Goal: Transaction & Acquisition: Purchase product/service

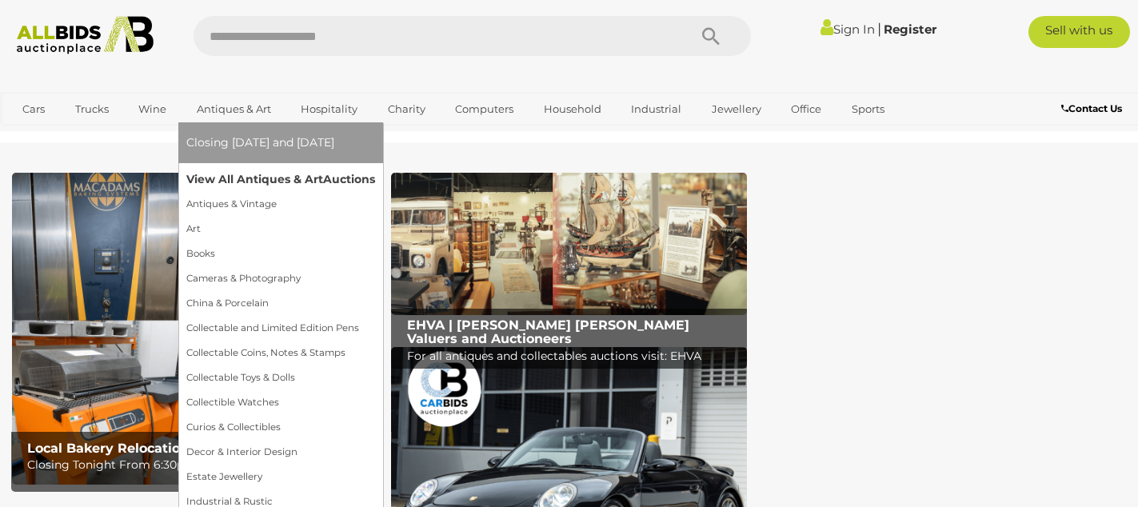
click at [238, 179] on link "View All Antiques & Art Auctions" at bounding box center [280, 179] width 189 height 25
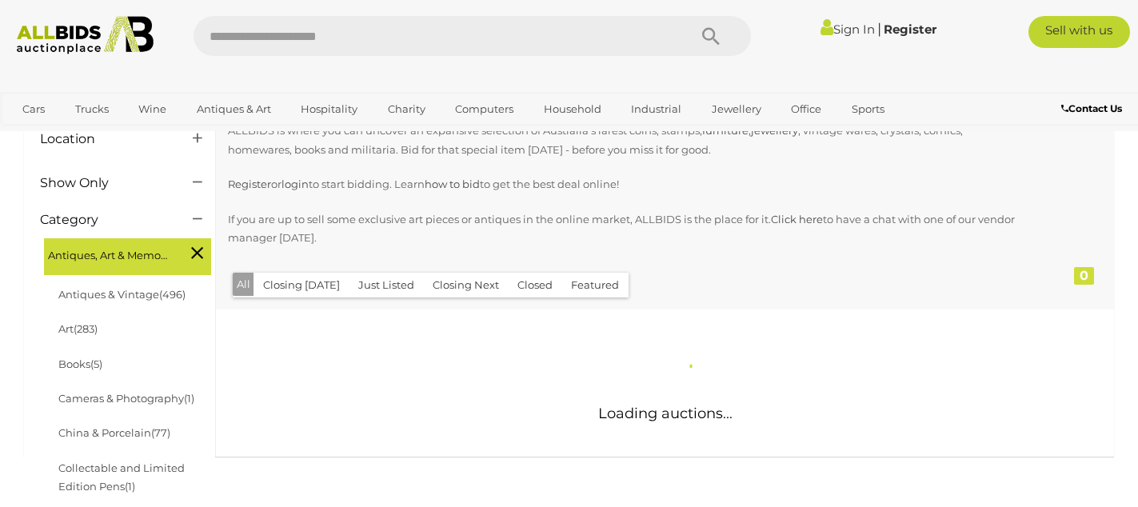
scroll to position [253, 0]
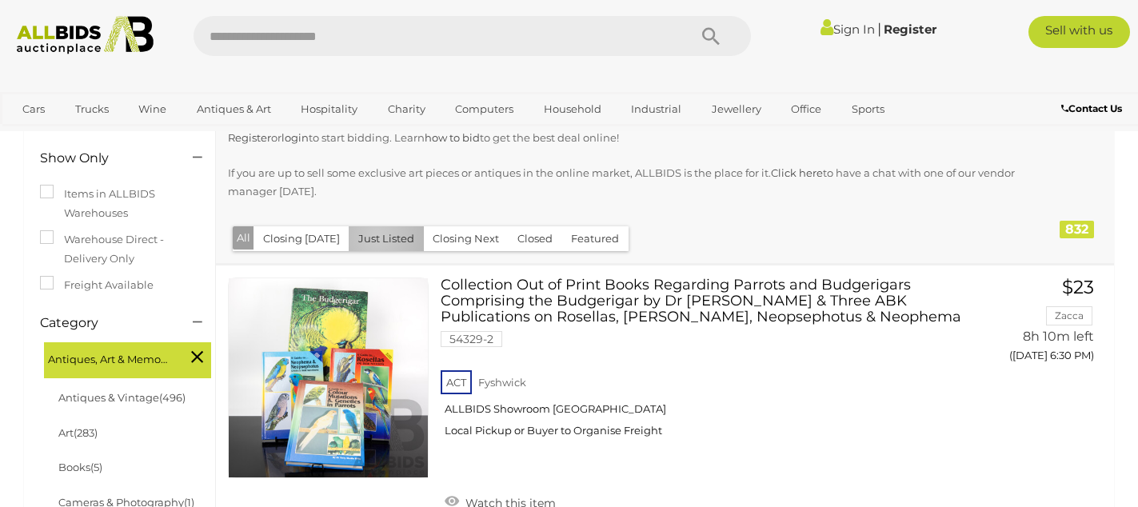
click at [372, 237] on button "Just Listed" at bounding box center [386, 238] width 75 height 25
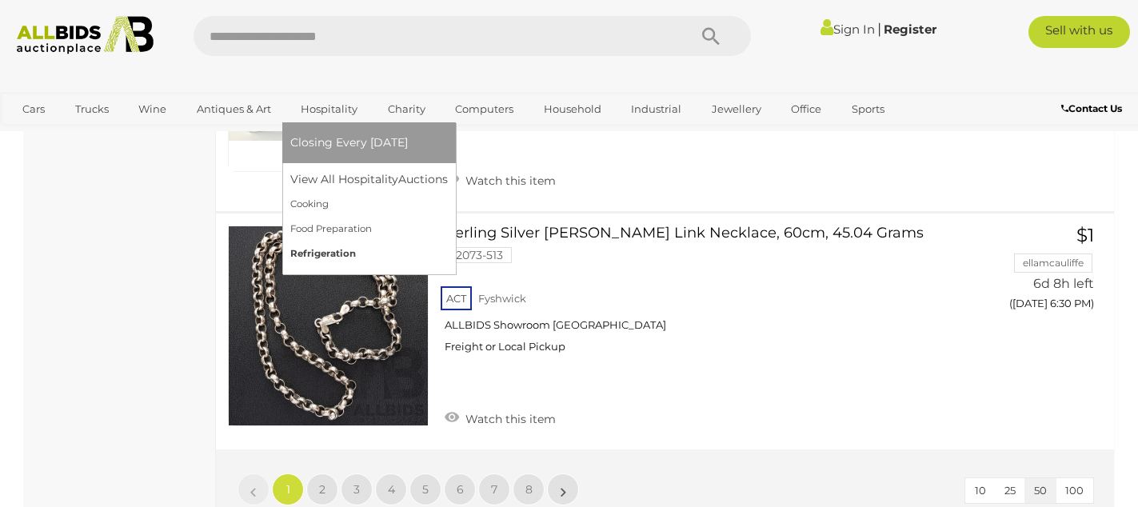
scroll to position [12753, 0]
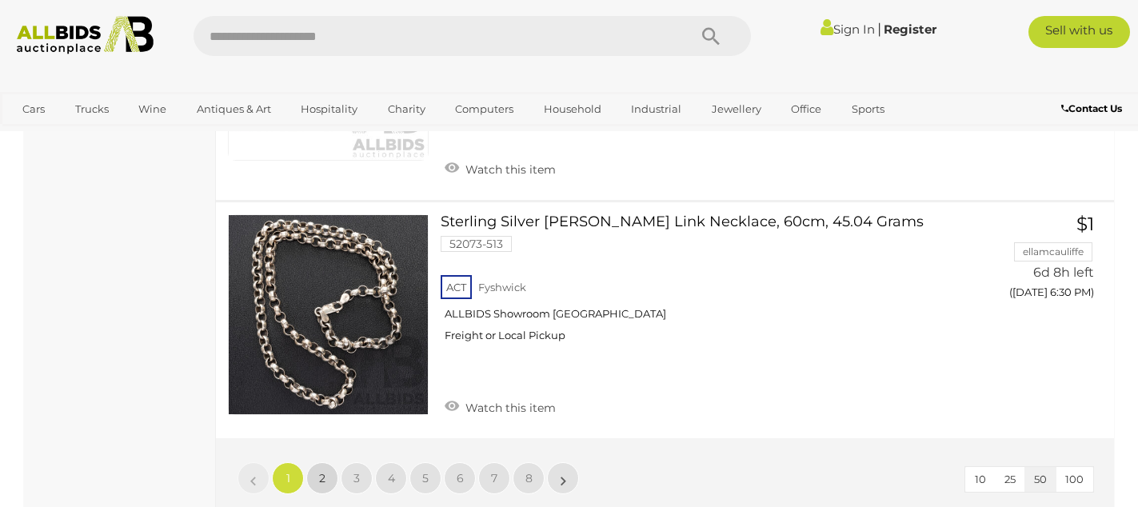
click at [317, 462] on link "2" at bounding box center [322, 478] width 32 height 32
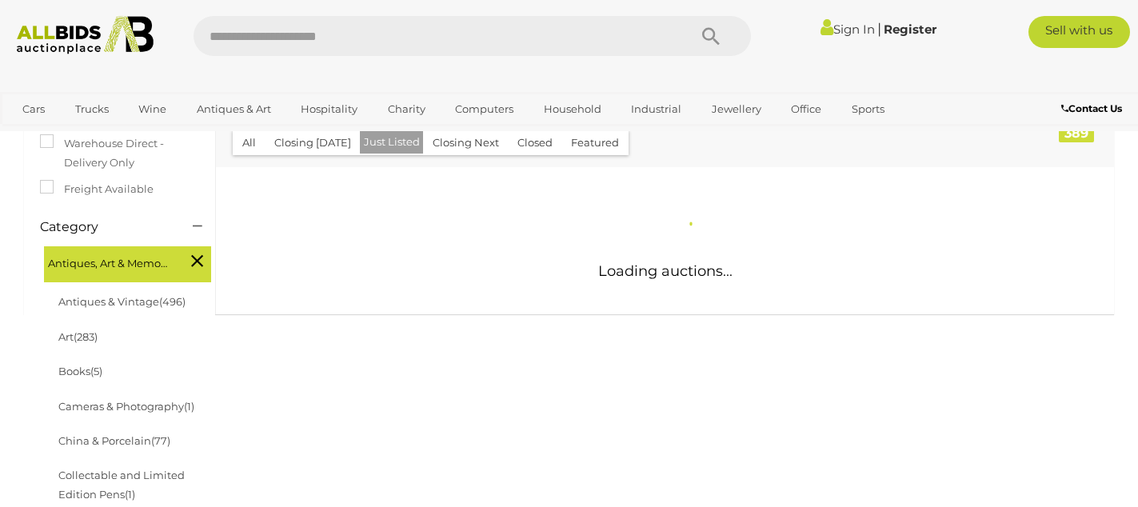
scroll to position [349, 0]
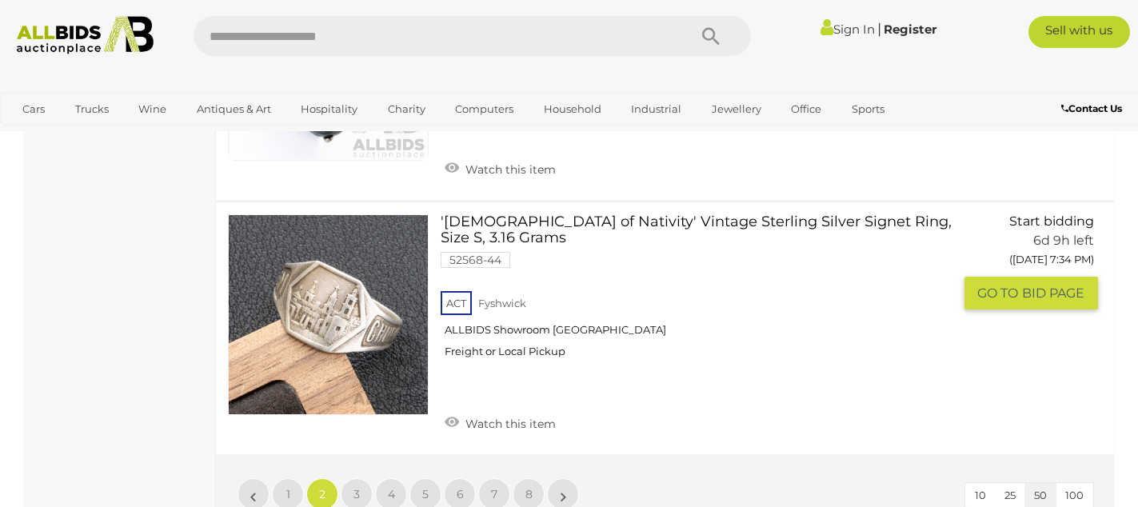
scroll to position [12602, 0]
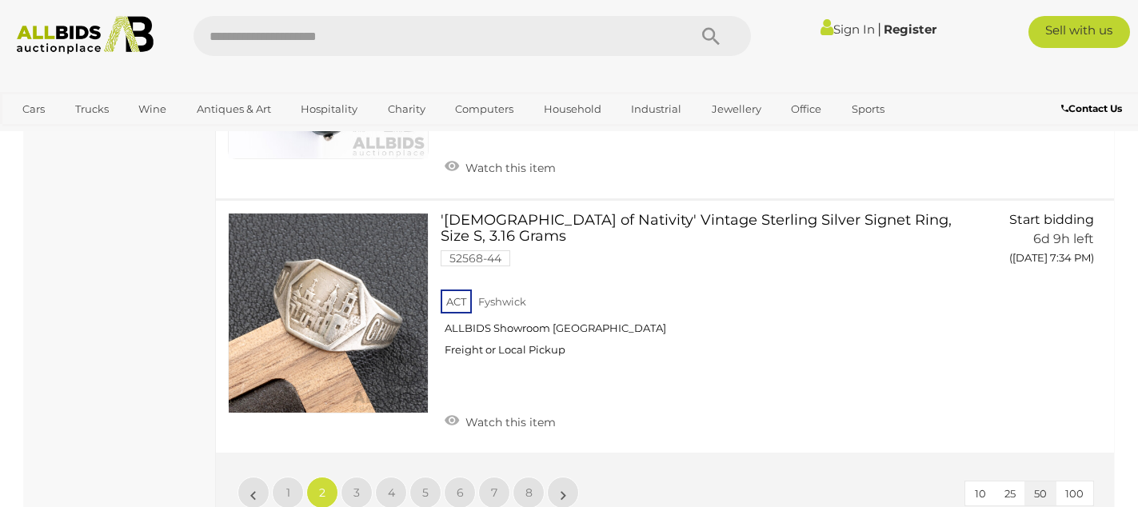
click at [565, 476] on li "»" at bounding box center [563, 492] width 31 height 32
click at [560, 477] on li "»" at bounding box center [563, 493] width 31 height 32
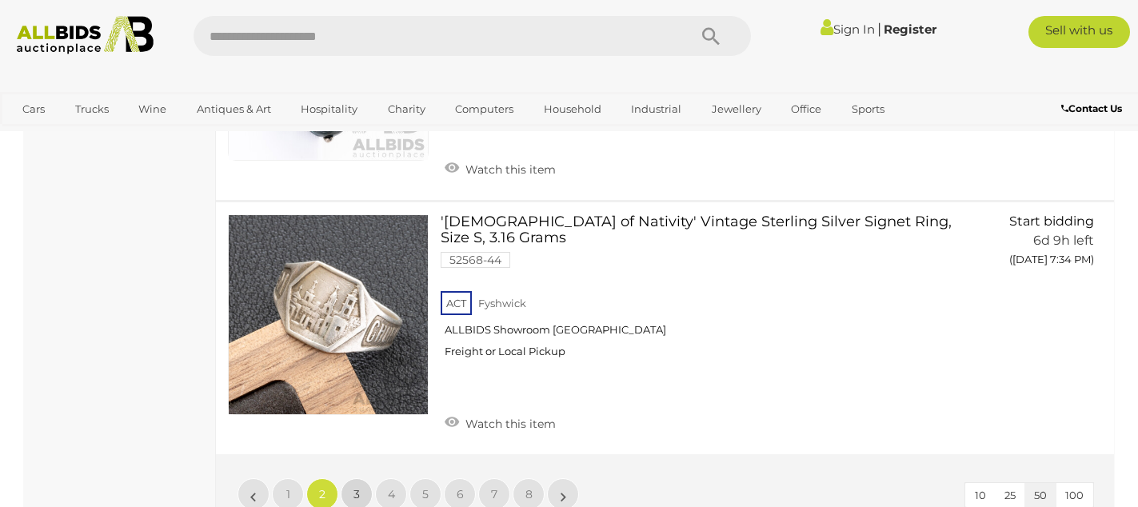
click at [359, 487] on span "3" at bounding box center [356, 494] width 6 height 14
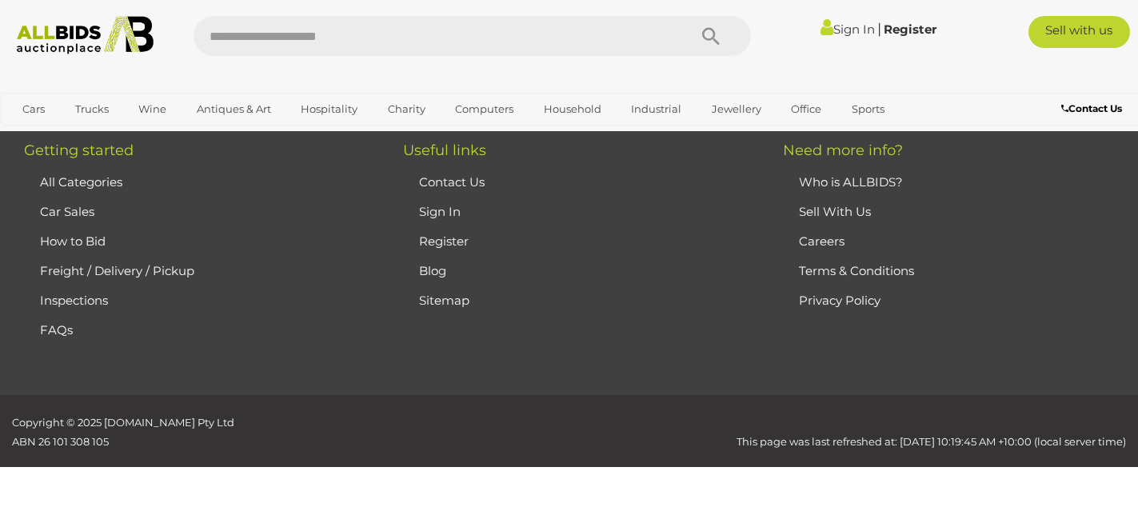
scroll to position [357, 0]
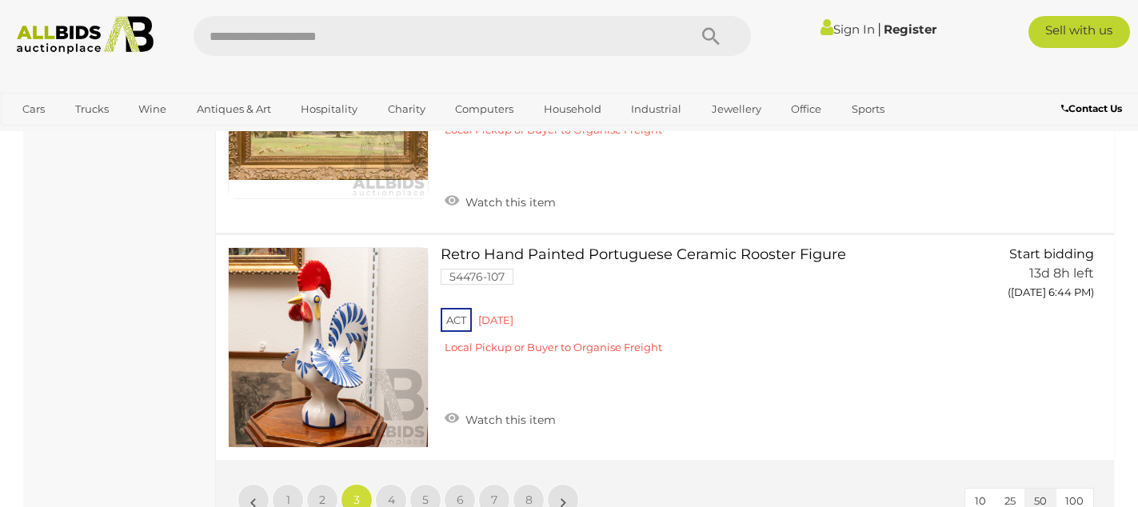
scroll to position [12299, 0]
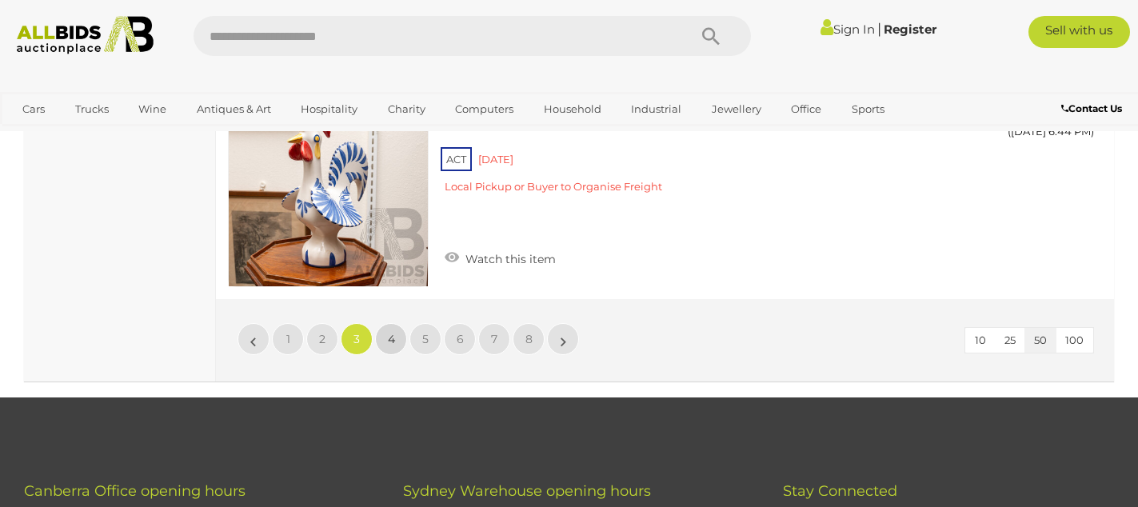
click at [389, 332] on span "4" at bounding box center [391, 339] width 7 height 14
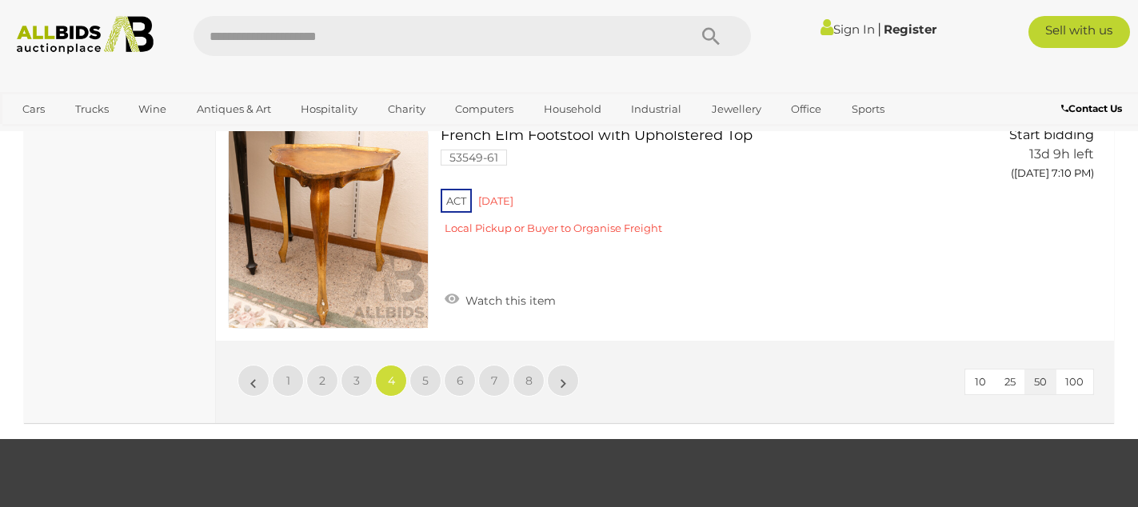
scroll to position [11943, 0]
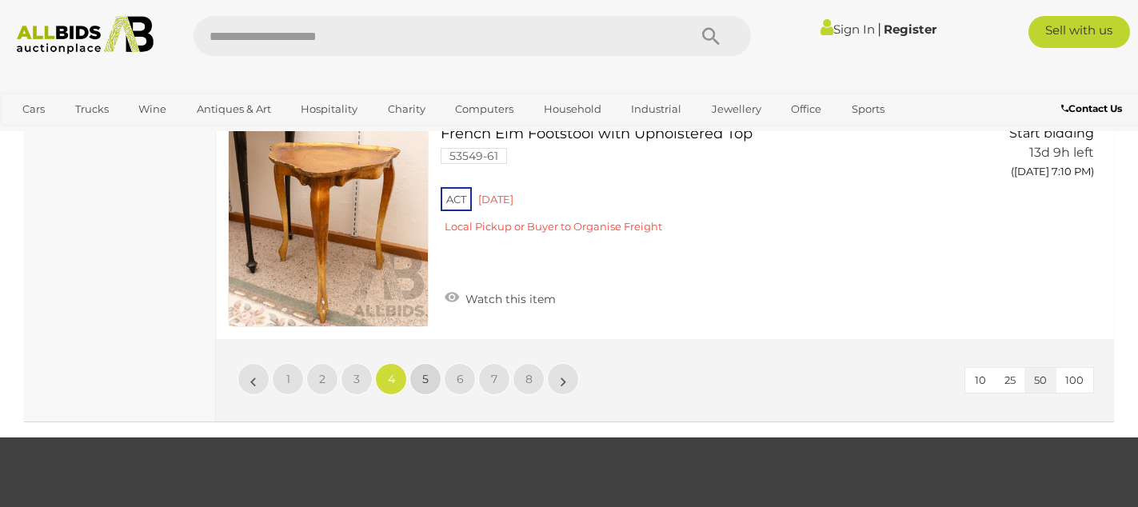
click at [424, 372] on span "5" at bounding box center [425, 379] width 6 height 14
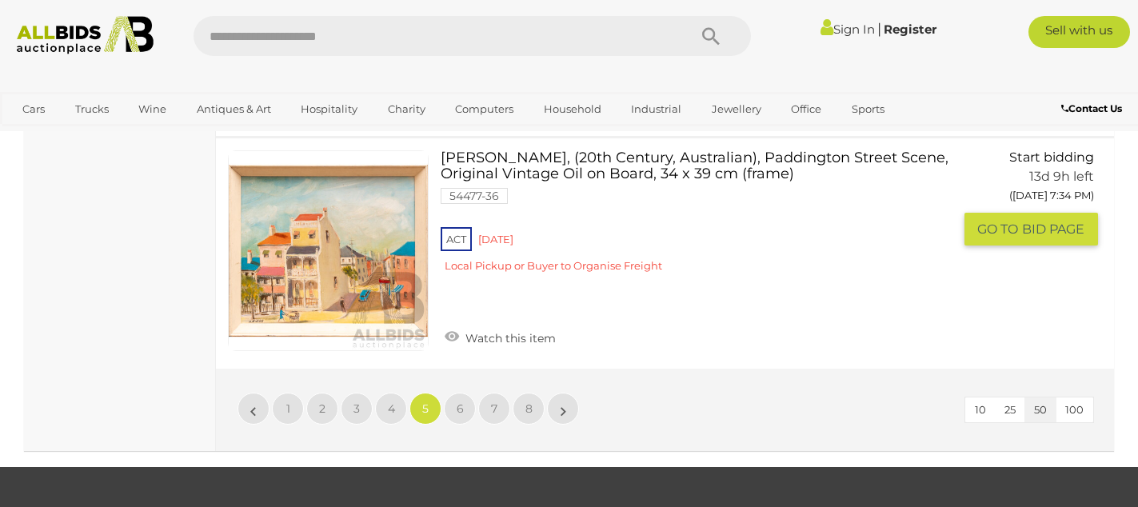
scroll to position [11910, 0]
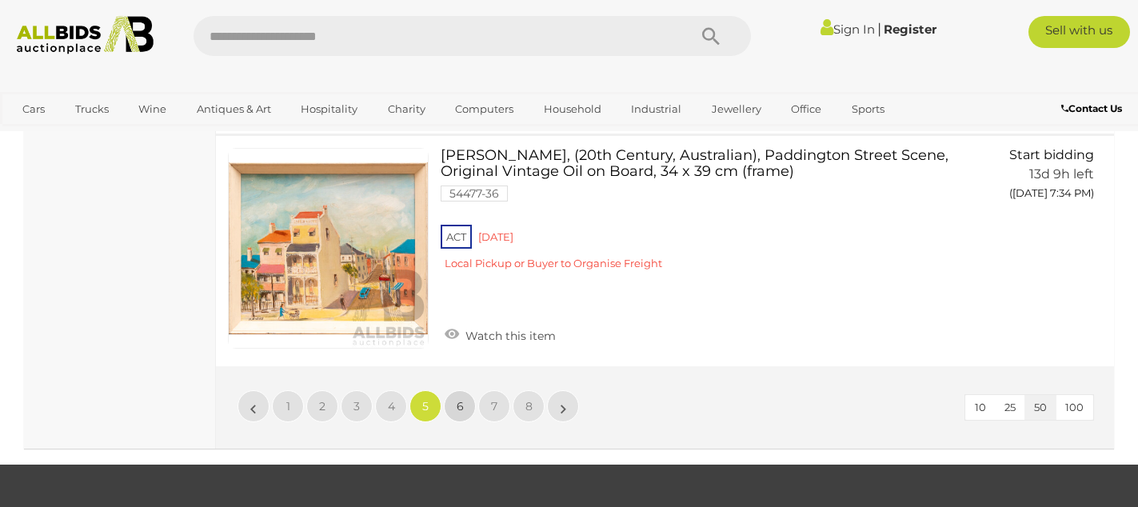
click at [458, 399] on span "6" at bounding box center [459, 406] width 7 height 14
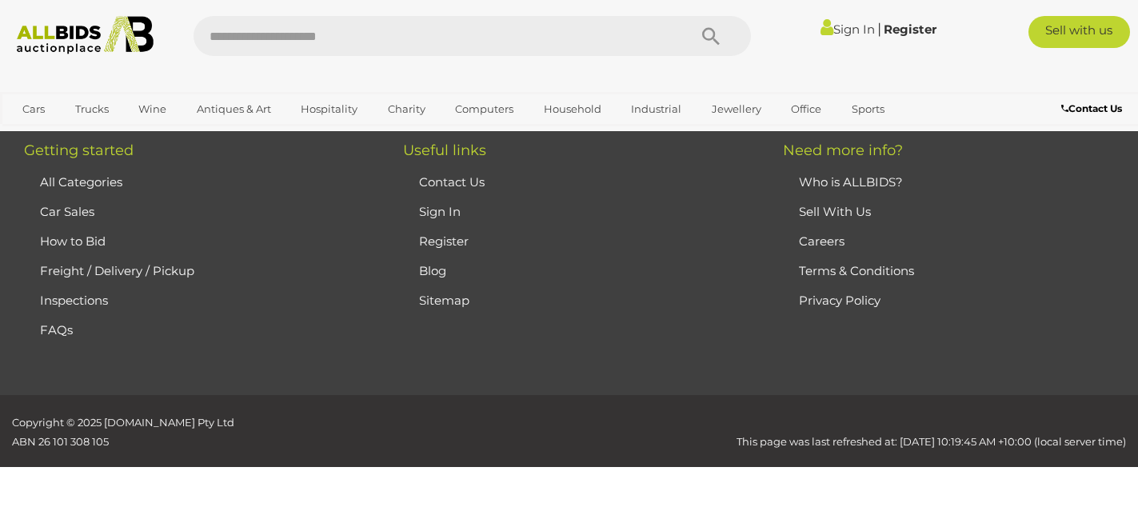
scroll to position [357, 0]
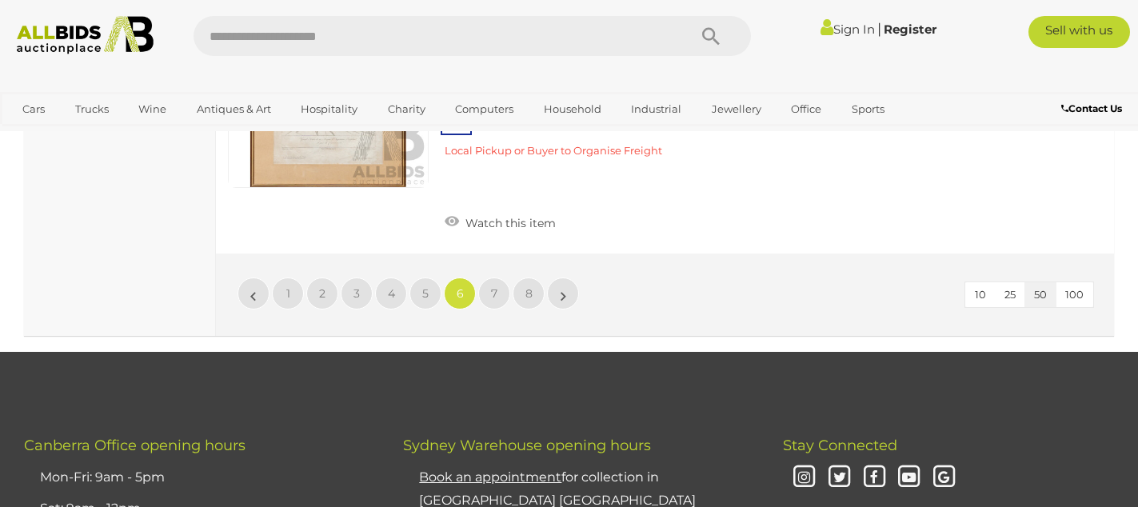
scroll to position [11882, 0]
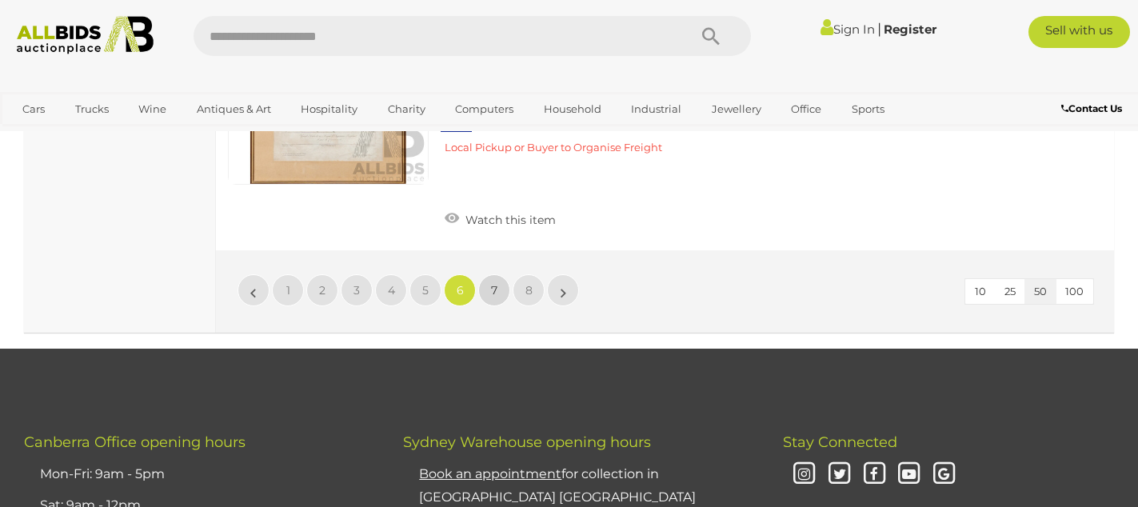
click at [498, 274] on link "7" at bounding box center [494, 290] width 32 height 32
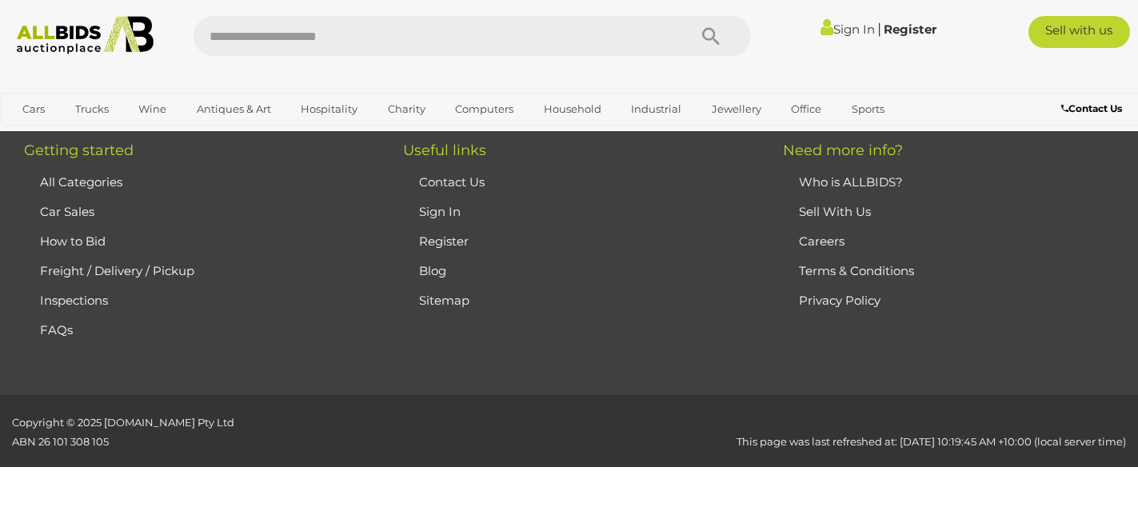
scroll to position [357, 0]
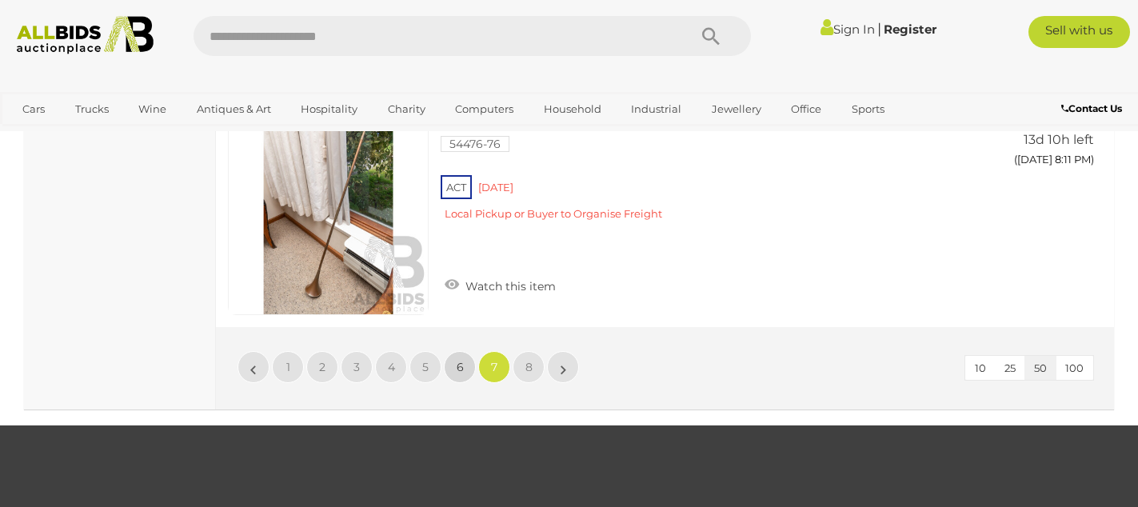
scroll to position [11882, 0]
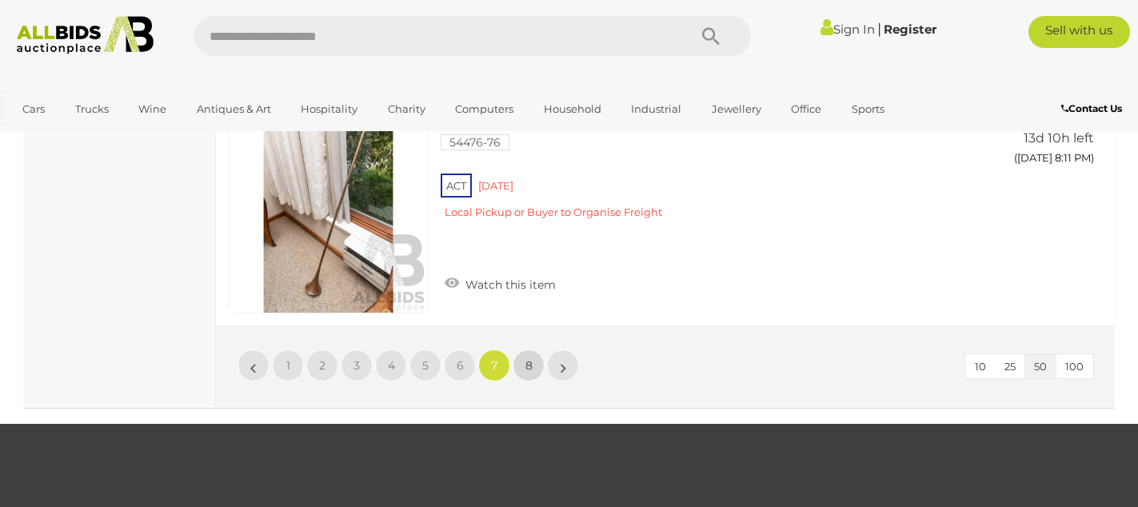
click at [523, 349] on link "8" at bounding box center [528, 365] width 32 height 32
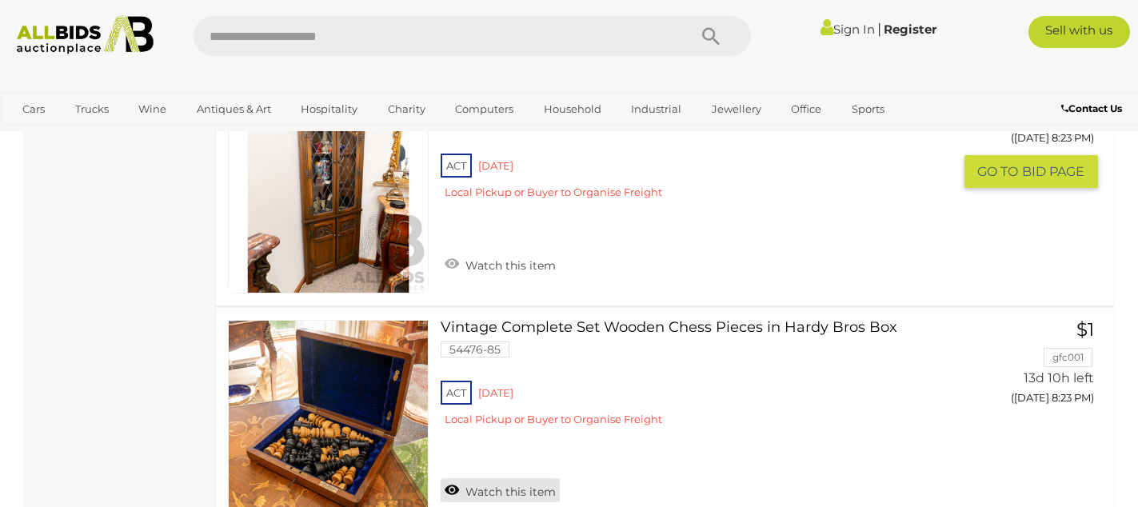
scroll to position [5929, 0]
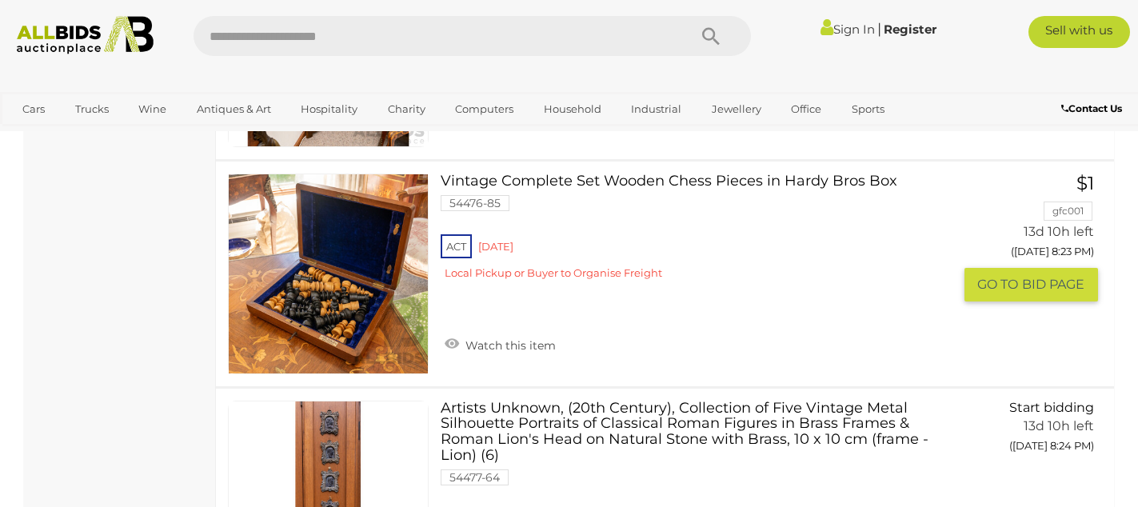
click at [539, 184] on link "Vintage Complete Set Wooden Chess Pieces in Hardy Bros Box 54476-85 ACT [GEOGRA…" at bounding box center [702, 232] width 500 height 119
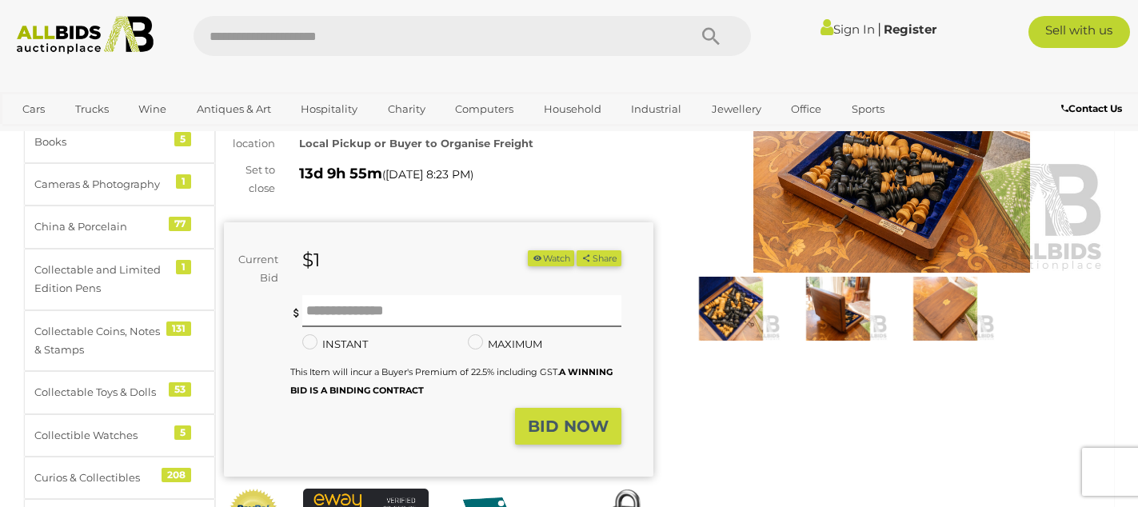
scroll to position [198, 0]
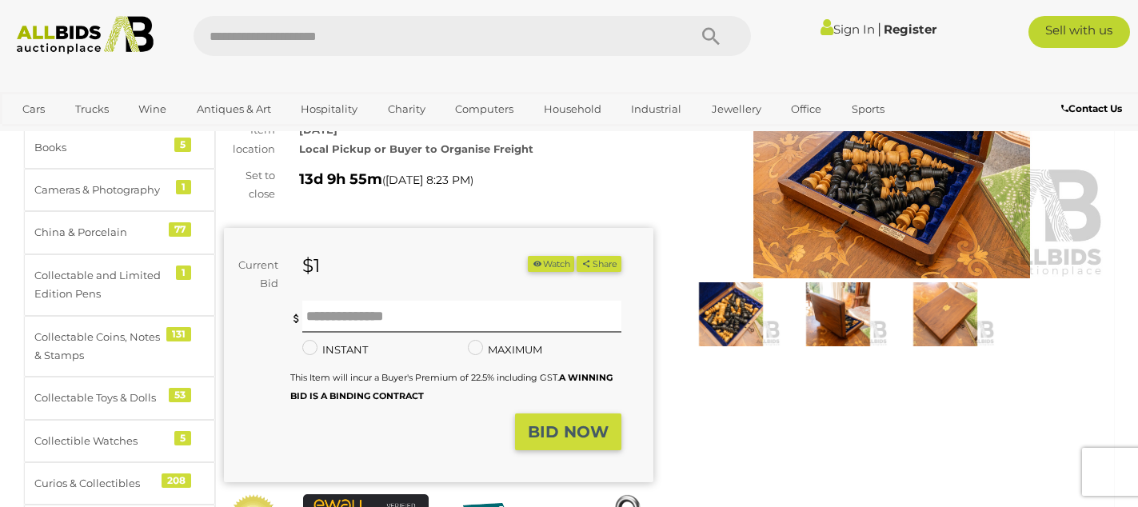
click at [865, 223] on img at bounding box center [891, 140] width 429 height 277
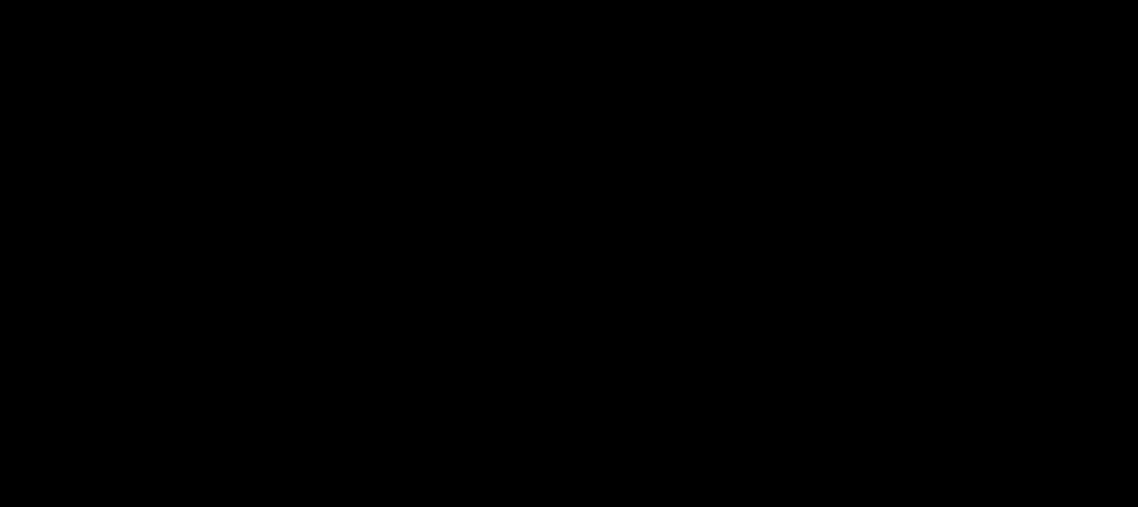
click at [865, 223] on div at bounding box center [569, 210] width 1138 height 344
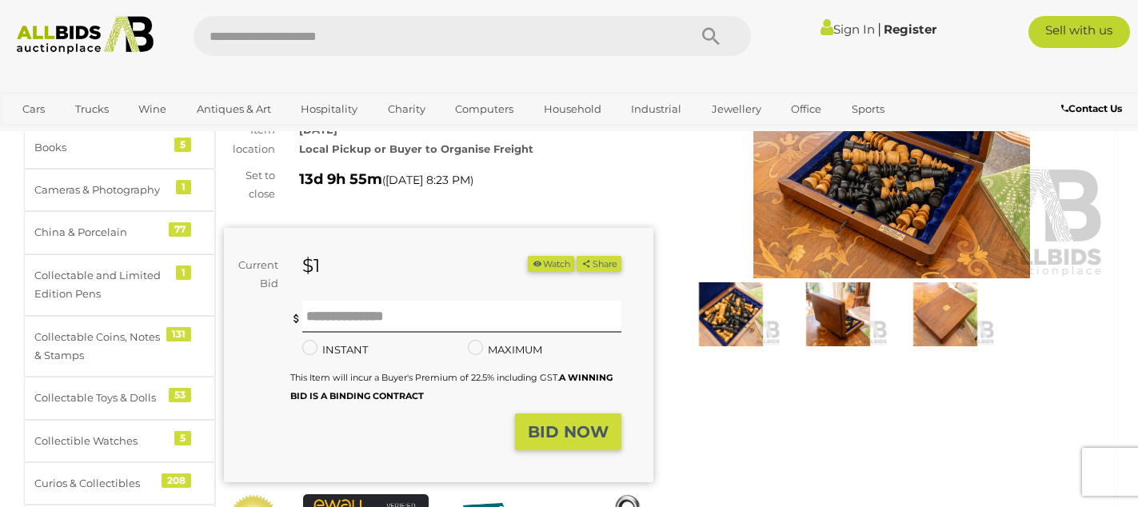
click at [842, 258] on img at bounding box center [891, 140] width 429 height 277
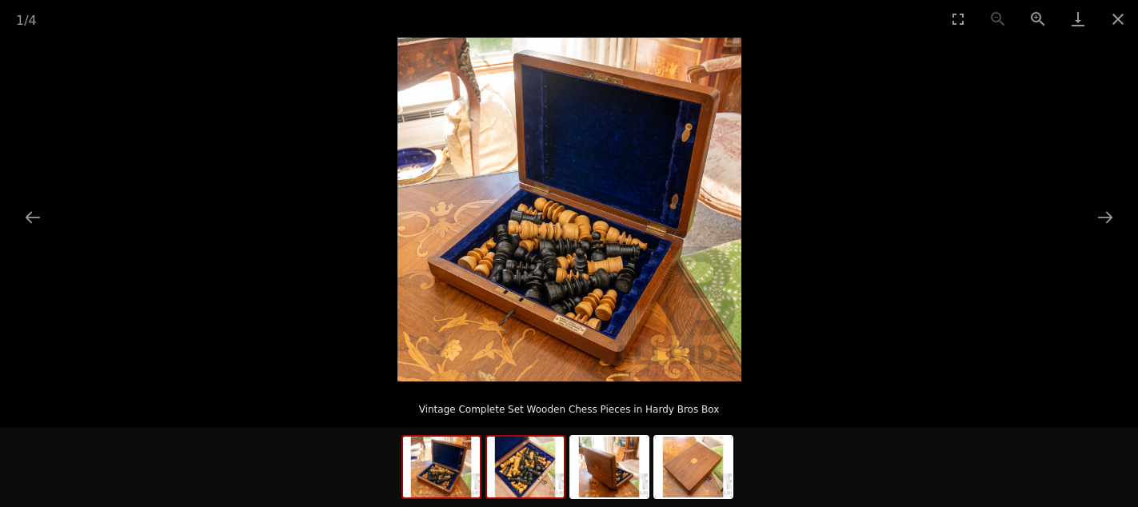
click at [516, 477] on img at bounding box center [525, 466] width 77 height 61
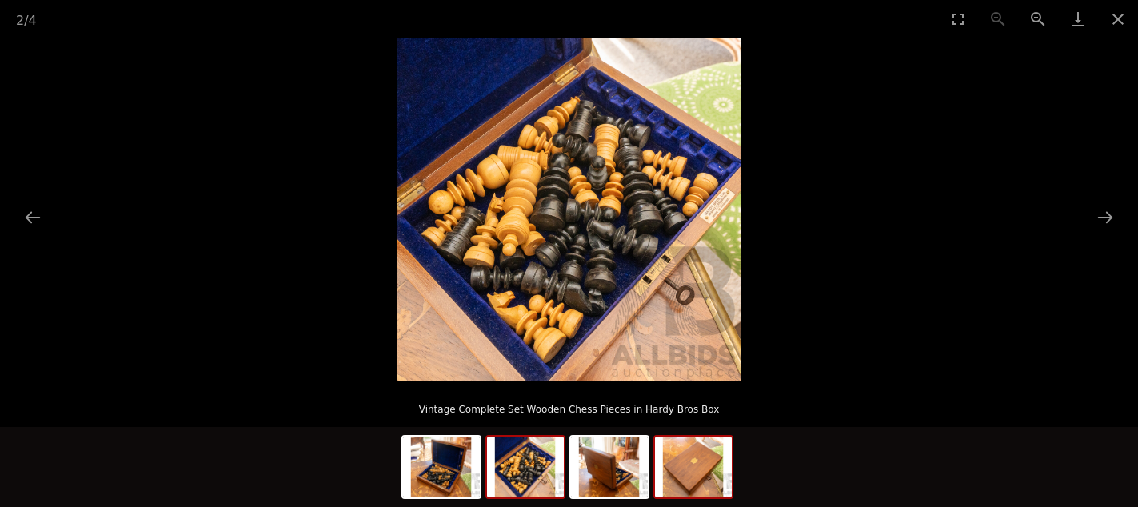
click at [686, 469] on img at bounding box center [693, 466] width 77 height 61
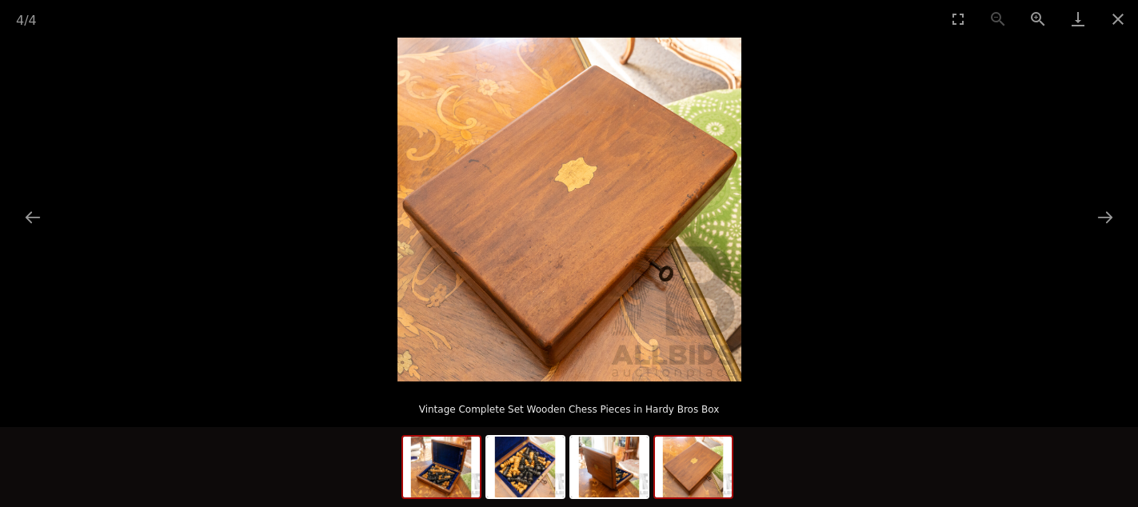
click at [436, 465] on img at bounding box center [441, 466] width 77 height 61
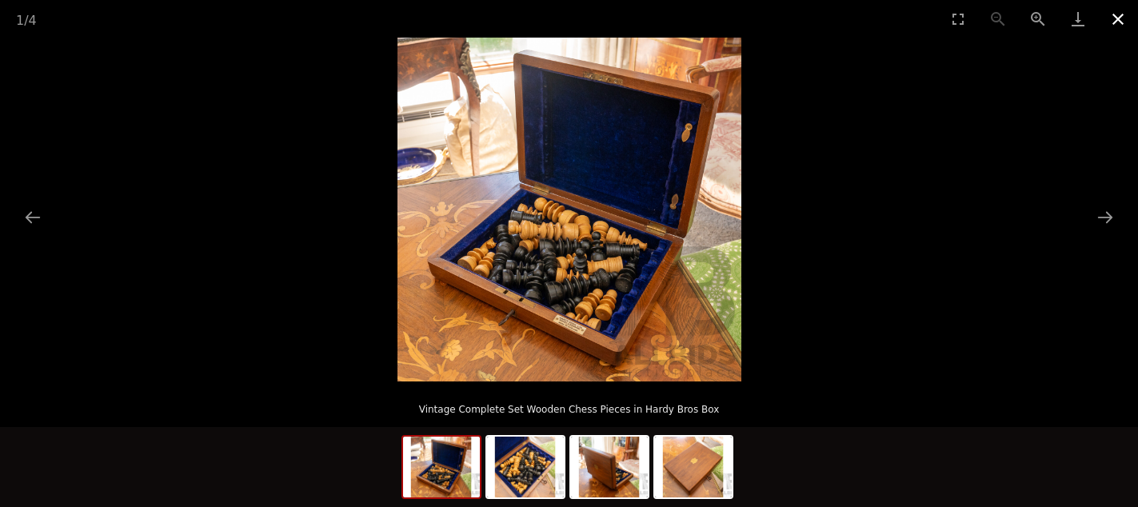
click at [1118, 18] on button "Close gallery" at bounding box center [1118, 19] width 40 height 38
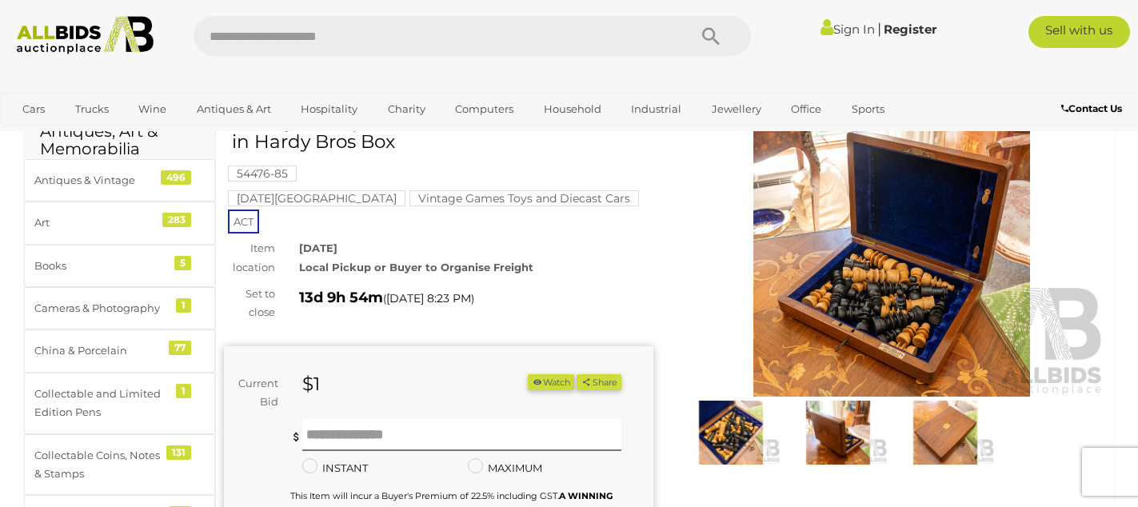
scroll to position [60, 0]
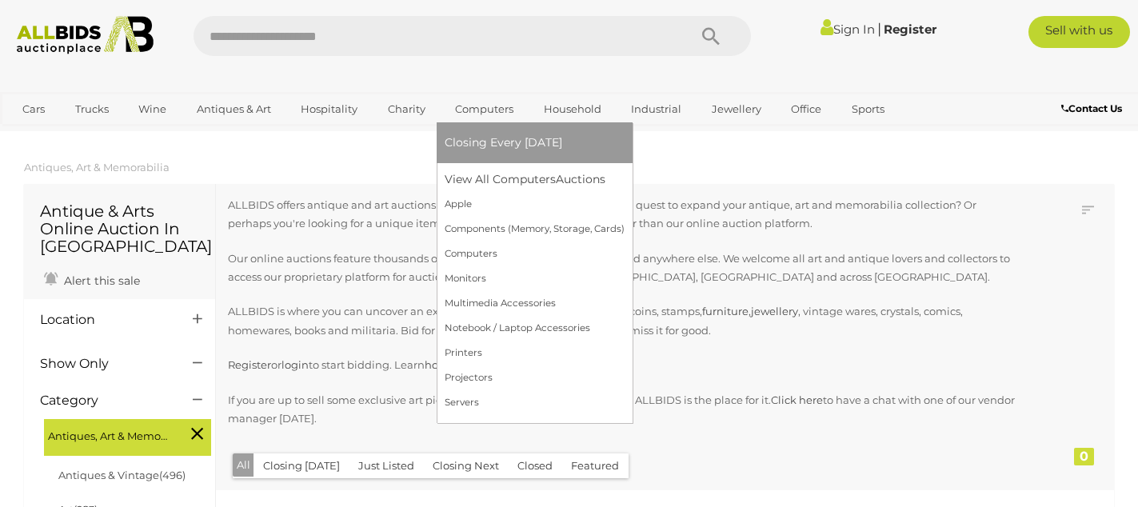
scroll to position [1806, 0]
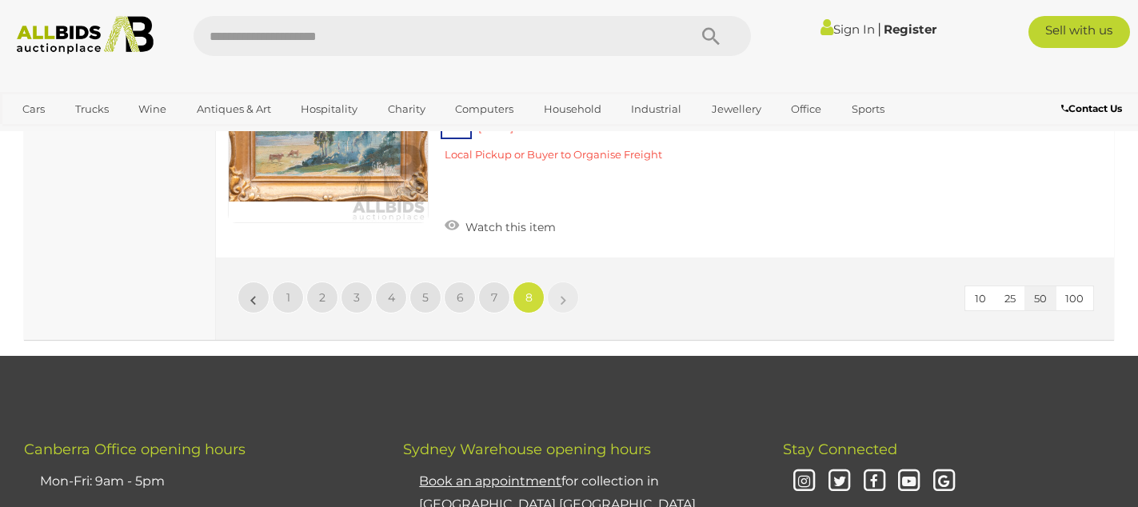
scroll to position [9391, 0]
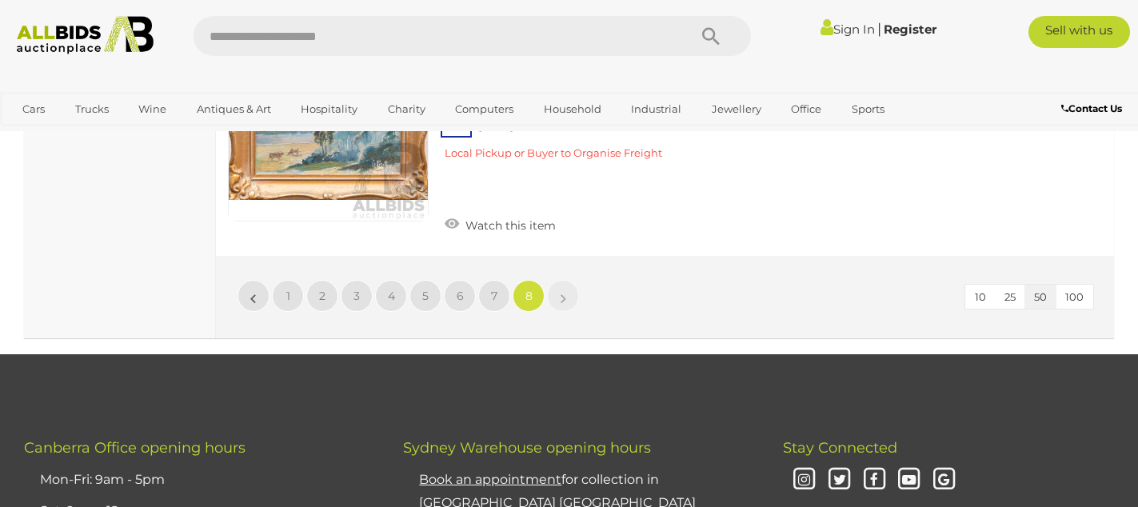
click at [565, 280] on li "»" at bounding box center [563, 296] width 31 height 32
